Goal: Contribute content: Contribute content

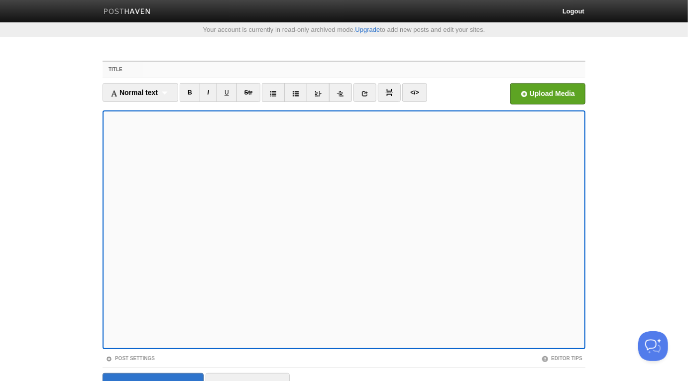
click at [299, 71] on input "Title" at bounding box center [364, 70] width 443 height 16
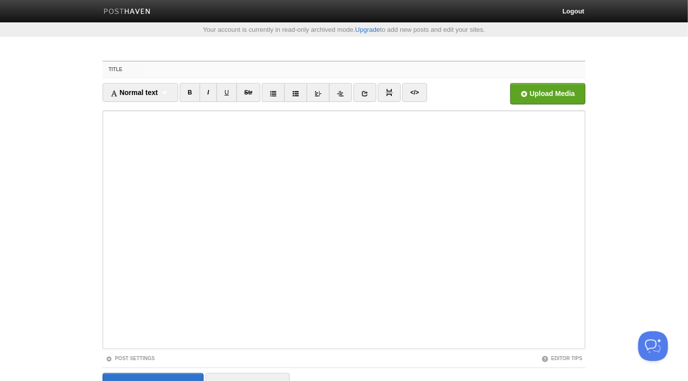
click at [265, 67] on input "Title" at bounding box center [364, 70] width 443 height 16
paste input "Why You Should Speak Up! - [PERSON_NAME] as-[DEMOGRAPHIC_DATA]"
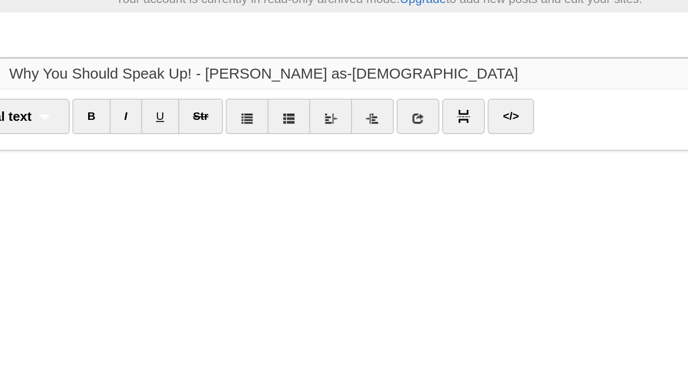
type input "Why You Should Speak Up! - [PERSON_NAME] as-[DEMOGRAPHIC_DATA]"
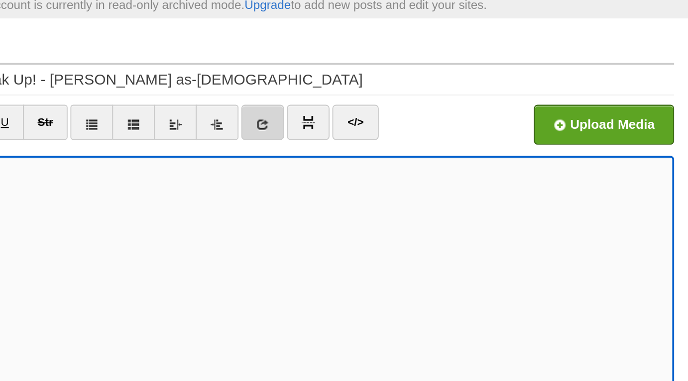
click at [363, 92] on icon at bounding box center [364, 93] width 7 height 7
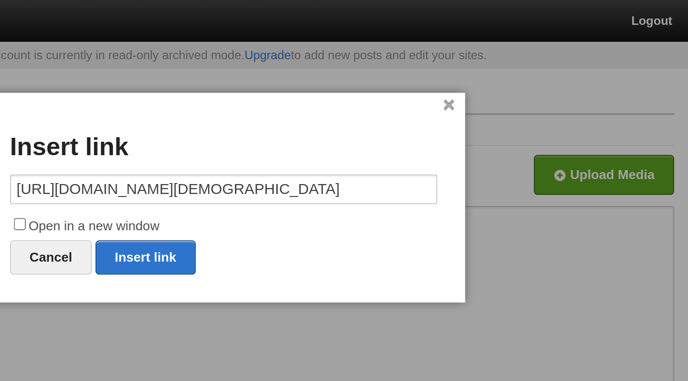
scroll to position [0, 191]
type input "[URL][DOMAIN_NAME][DEMOGRAPHIC_DATA]"
click at [313, 120] on label "Open in a new window" at bounding box center [344, 122] width 229 height 12
click at [238, 120] on input "Open in a new window" at bounding box center [235, 120] width 6 height 6
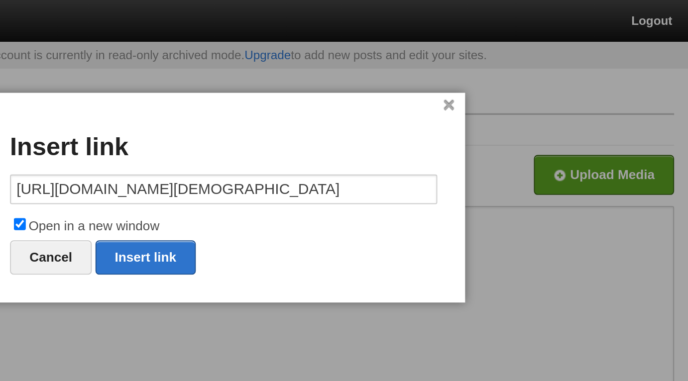
click at [309, 122] on label "Open in a new window" at bounding box center [344, 122] width 229 height 12
click at [238, 122] on input "Open in a new window" at bounding box center [235, 120] width 6 height 6
click at [309, 122] on label "Open in a new window" at bounding box center [344, 122] width 229 height 12
click at [238, 122] on input "Open in a new window" at bounding box center [235, 120] width 6 height 6
checkbox input "true"
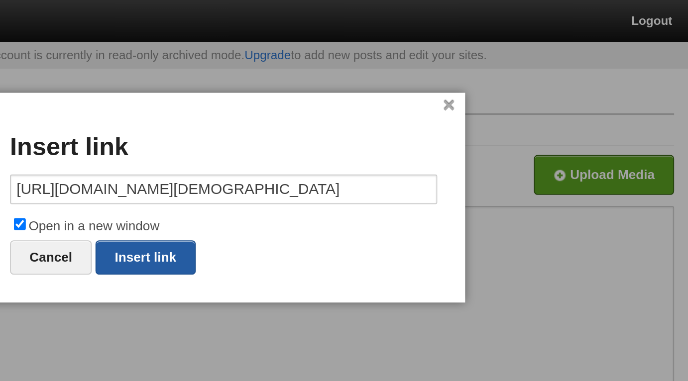
click at [314, 134] on link "Insert link" at bounding box center [302, 138] width 54 height 18
type input "https://"
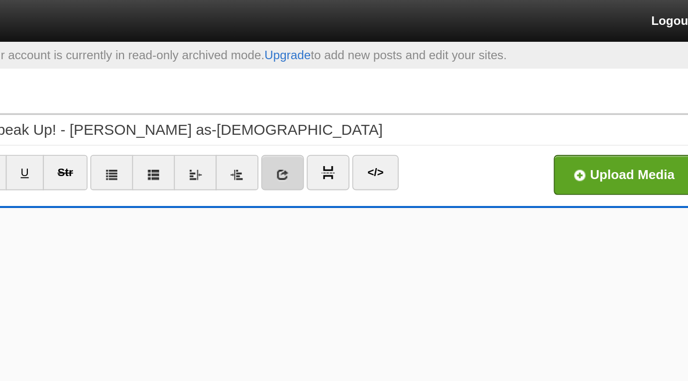
click at [367, 90] on icon at bounding box center [364, 93] width 7 height 7
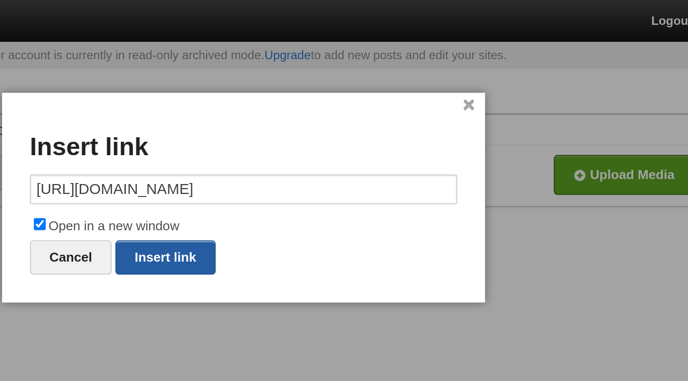
click at [319, 133] on link "Insert link" at bounding box center [302, 138] width 54 height 18
type input "https://"
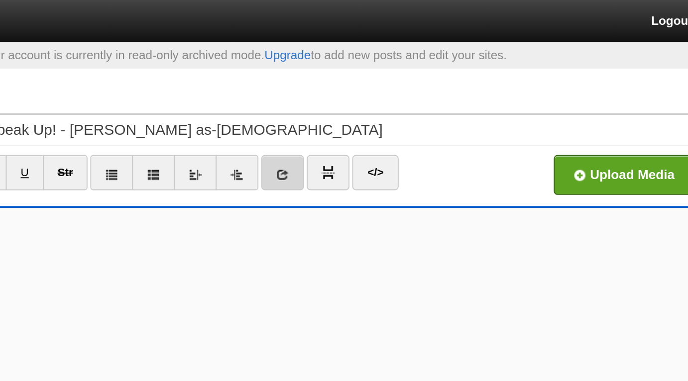
click at [370, 94] on link at bounding box center [364, 92] width 23 height 19
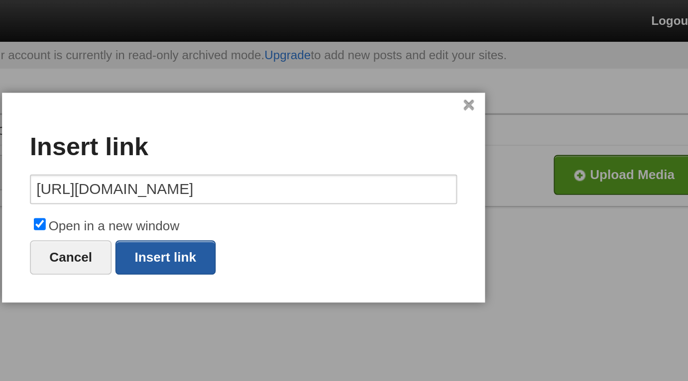
click at [318, 137] on link "Insert link" at bounding box center [302, 138] width 54 height 18
type input "https://"
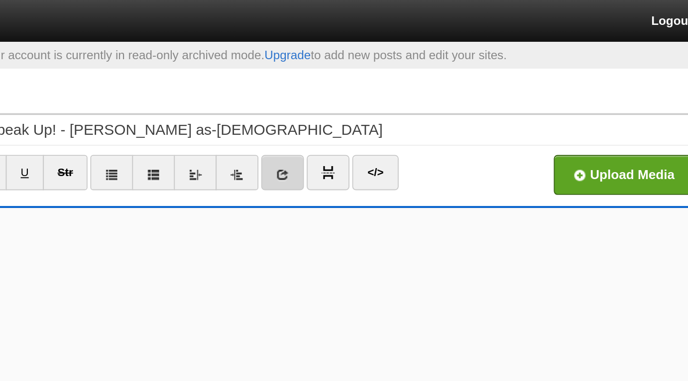
click at [367, 95] on icon at bounding box center [364, 93] width 7 height 7
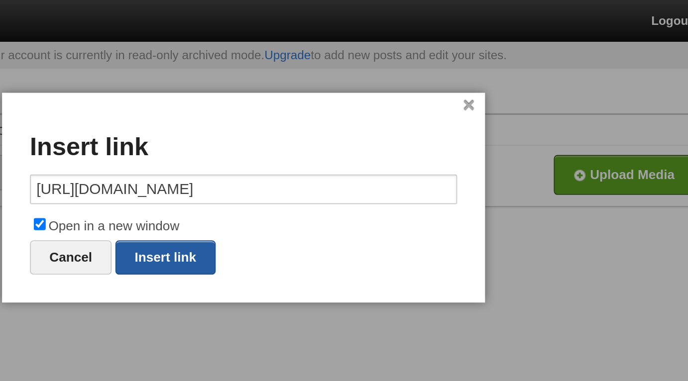
click at [318, 136] on link "Insert link" at bounding box center [302, 138] width 54 height 18
type input "https://"
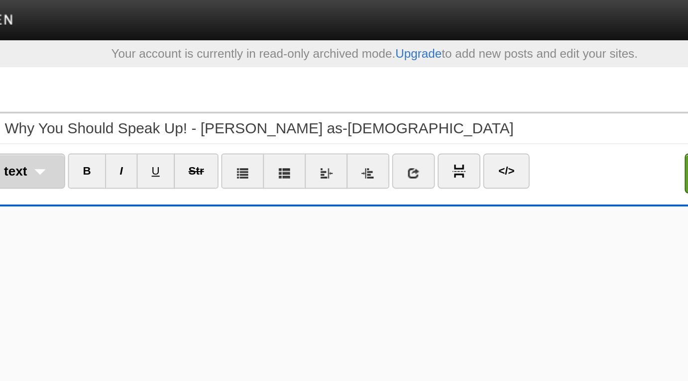
click at [166, 94] on div "Normal text Normal text Heading 1 Heading 2 Heading 3" at bounding box center [141, 92] width 76 height 19
click at [165, 110] on link "Normal text" at bounding box center [140, 114] width 75 height 15
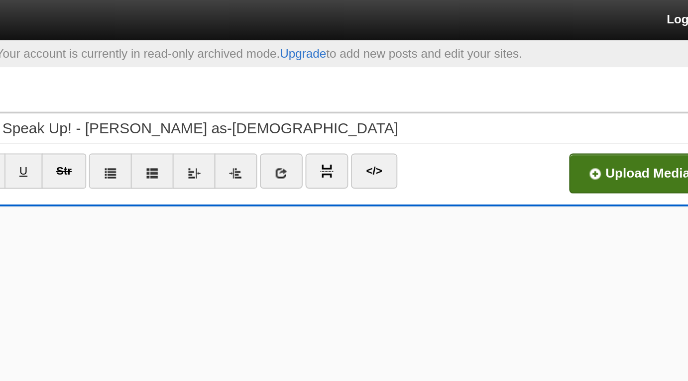
click at [534, 94] on input "file" at bounding box center [248, 96] width 754 height 51
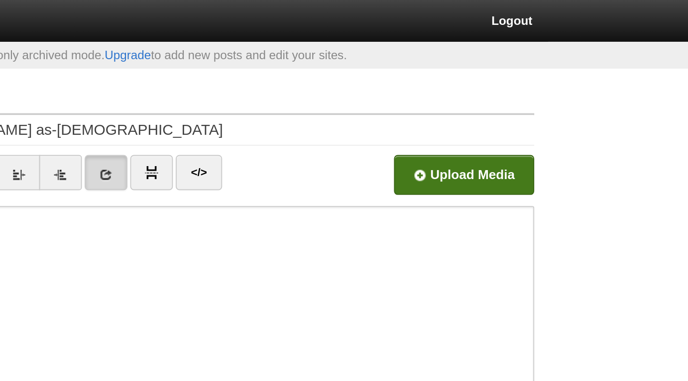
click at [565, 97] on input "file" at bounding box center [248, 96] width 754 height 51
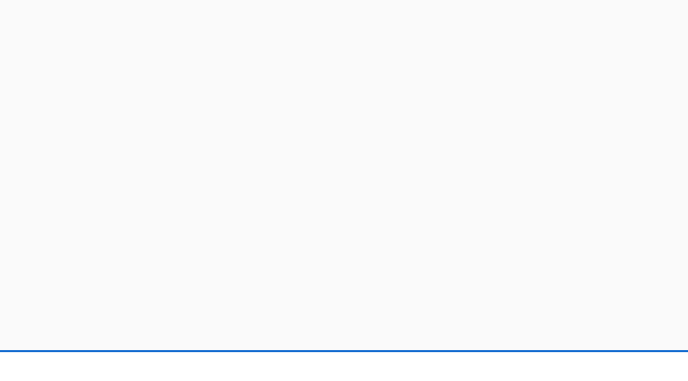
scroll to position [53, 0]
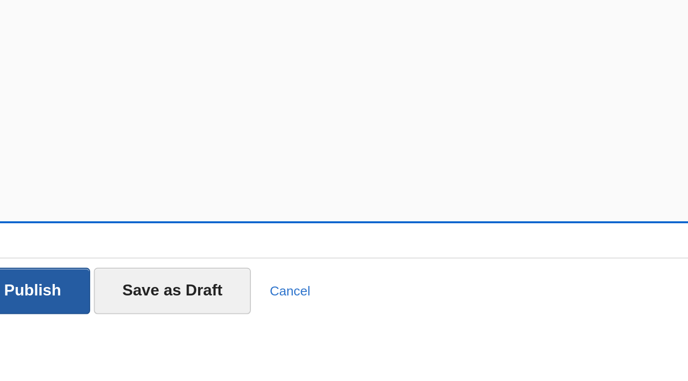
click at [177, 328] on input "Save and Publish" at bounding box center [153, 333] width 101 height 25
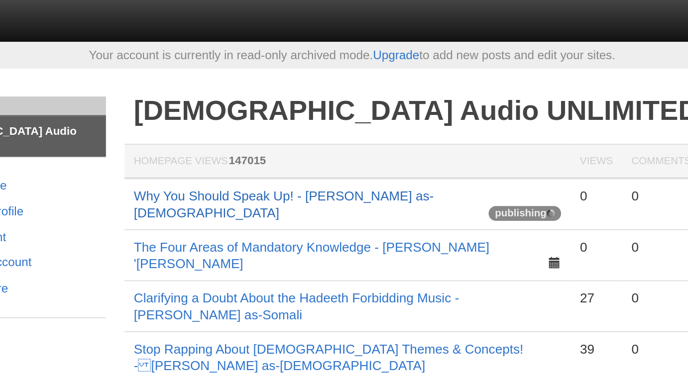
click at [314, 107] on link "Why You Should Speak Up! - [PERSON_NAME] as-[DEMOGRAPHIC_DATA]" at bounding box center [307, 109] width 161 height 17
